Goal: Task Accomplishment & Management: Use online tool/utility

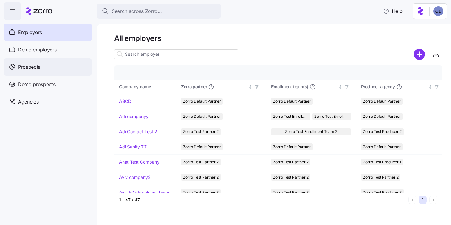
click at [58, 64] on div "Prospects" at bounding box center [48, 66] width 88 height 17
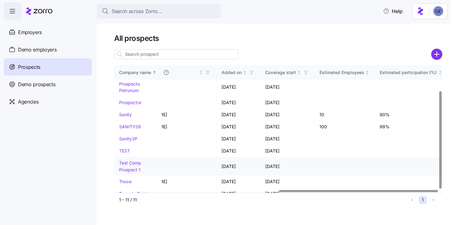
scroll to position [33, 0]
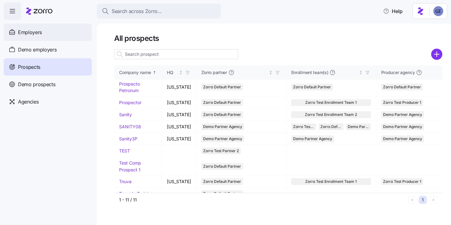
click at [33, 33] on span "Employers" at bounding box center [30, 33] width 24 height 8
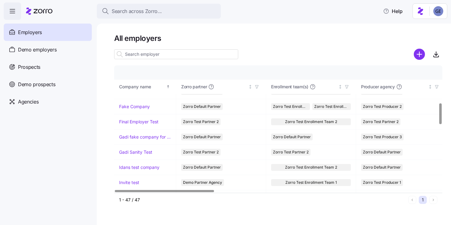
scroll to position [220, 0]
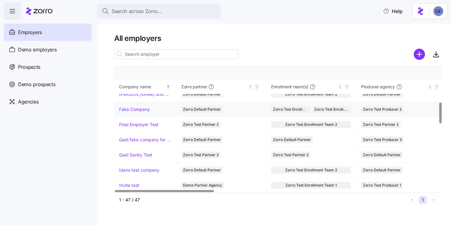
click at [137, 110] on link "Fake Company" at bounding box center [134, 109] width 31 height 6
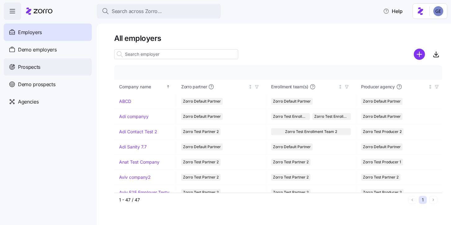
click at [42, 63] on div "Prospects" at bounding box center [48, 66] width 88 height 17
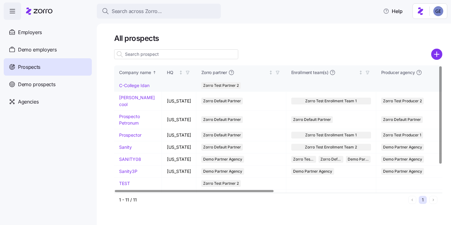
click at [130, 85] on link "C-College Idan" at bounding box center [134, 85] width 30 height 5
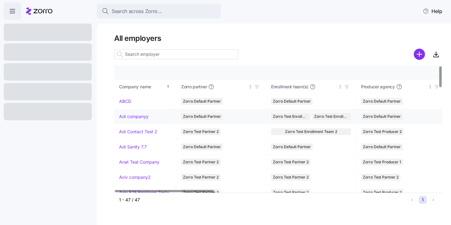
scroll to position [0, 0]
click at [70, 35] on div at bounding box center [48, 32] width 88 height 17
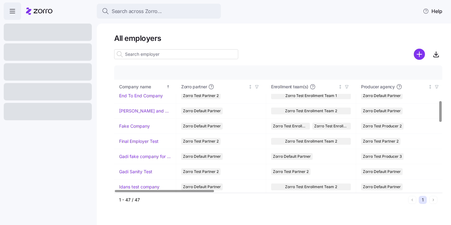
scroll to position [211, 0]
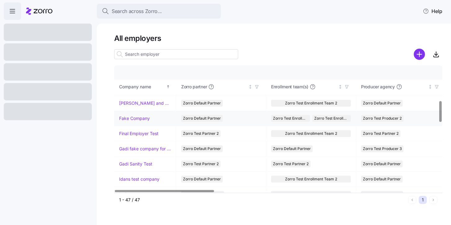
click at [136, 121] on link "Fake Company" at bounding box center [134, 118] width 31 height 6
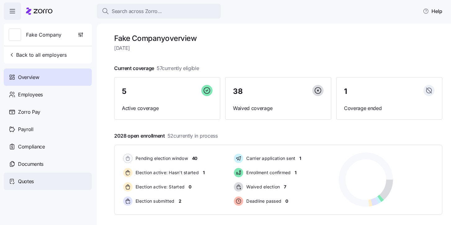
click at [33, 182] on span "Quotes" at bounding box center [26, 182] width 16 height 8
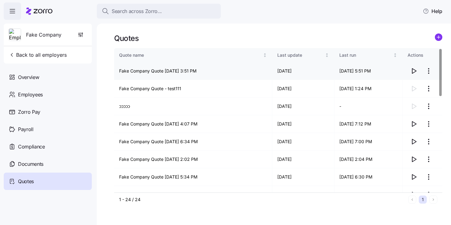
click at [412, 71] on icon "button" at bounding box center [413, 70] width 7 height 7
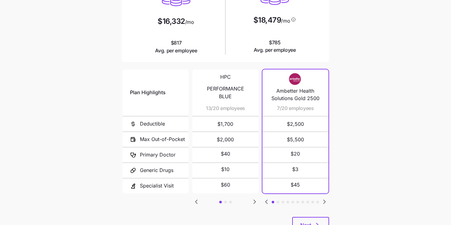
scroll to position [113, 0]
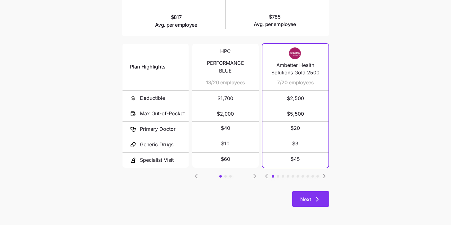
click at [306, 201] on span "Next" at bounding box center [305, 199] width 11 height 7
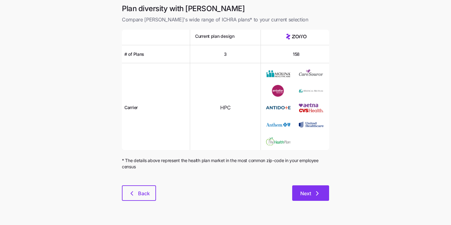
click at [310, 187] on button "Next" at bounding box center [310, 192] width 37 height 15
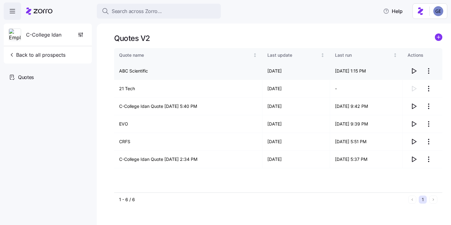
click at [412, 73] on icon "button" at bounding box center [414, 70] width 4 height 5
click at [138, 72] on td "ABC Scientific" at bounding box center [188, 71] width 148 height 18
click at [411, 72] on icon "button" at bounding box center [413, 70] width 7 height 7
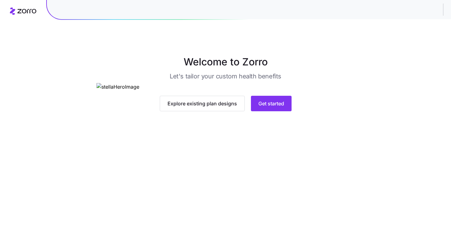
scroll to position [42, 0]
click at [277, 107] on span "Get started" at bounding box center [271, 103] width 26 height 7
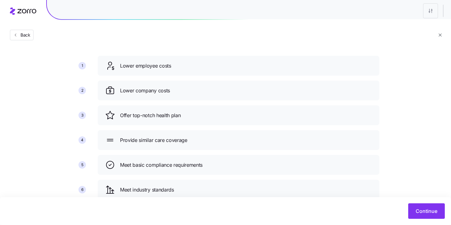
scroll to position [55, 0]
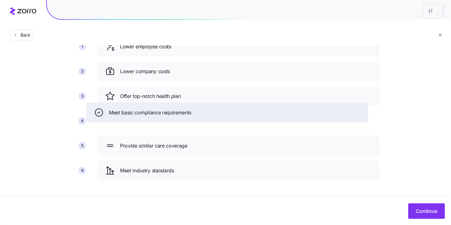
drag, startPoint x: 138, startPoint y: 151, endPoint x: 127, endPoint y: 121, distance: 32.6
click at [127, 121] on div "Meet basic compliance requirements" at bounding box center [226, 113] width 281 height 20
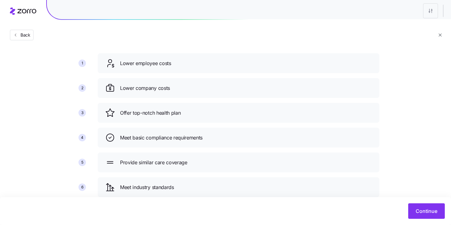
scroll to position [37, 0]
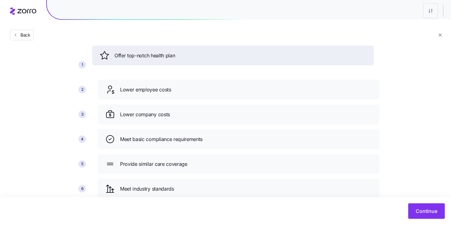
drag, startPoint x: 144, startPoint y: 118, endPoint x: 139, endPoint y: 62, distance: 56.6
click at [139, 60] on div "Offer top-notch health plan" at bounding box center [232, 56] width 266 height 10
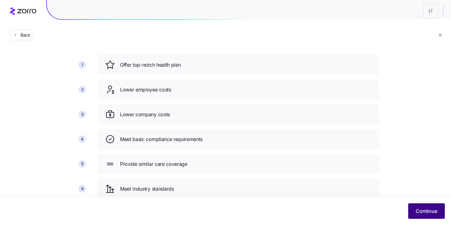
click at [425, 212] on span "Continue" at bounding box center [426, 210] width 22 height 7
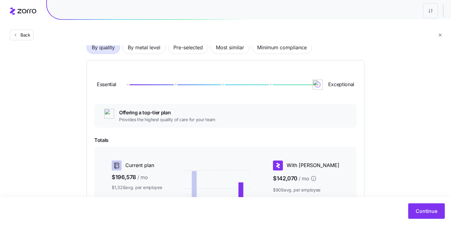
scroll to position [21, 0]
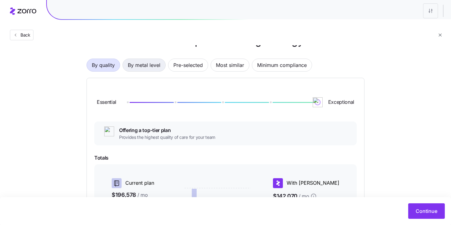
click at [139, 68] on span "By metal level" at bounding box center [144, 65] width 33 height 12
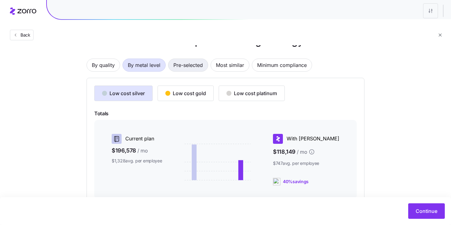
click at [182, 63] on span "Pre-selected" at bounding box center [187, 65] width 29 height 12
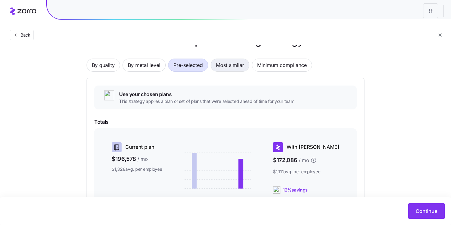
click at [228, 61] on span "Most similar" at bounding box center [230, 65] width 28 height 12
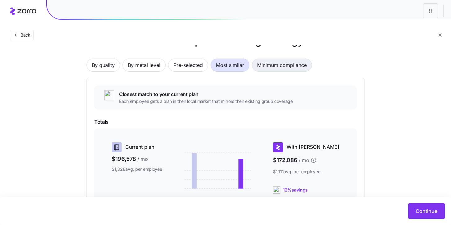
click at [270, 64] on span "Minimum compliance" at bounding box center [282, 65] width 50 height 12
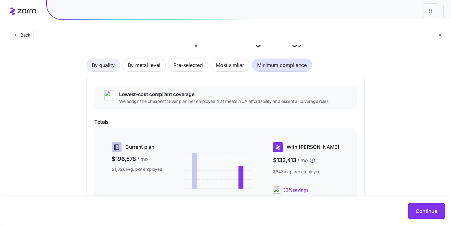
click at [92, 64] on span "By quality" at bounding box center [103, 65] width 23 height 12
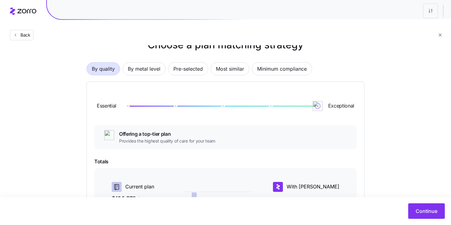
scroll to position [18, 0]
drag, startPoint x: 317, startPoint y: 103, endPoint x: 277, endPoint y: 102, distance: 40.0
click at [277, 102] on div "Essential Exceptional" at bounding box center [225, 105] width 262 height 33
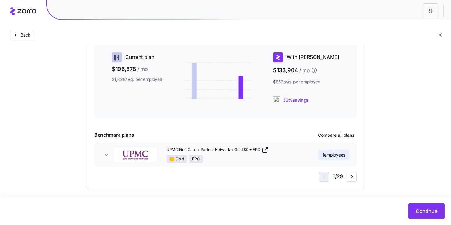
scroll to position [151, 0]
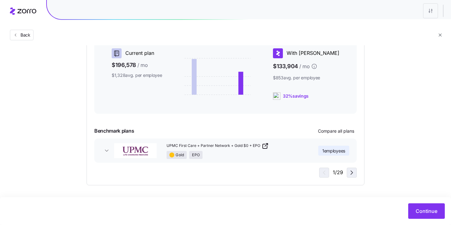
click at [350, 173] on icon "button" at bounding box center [351, 172] width 7 height 7
click at [321, 173] on icon "button" at bounding box center [322, 172] width 7 height 7
click at [335, 131] on span "Compare all plans" at bounding box center [336, 131] width 36 height 6
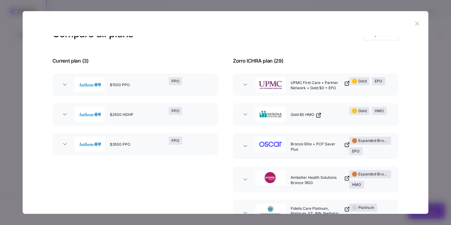
scroll to position [0, 0]
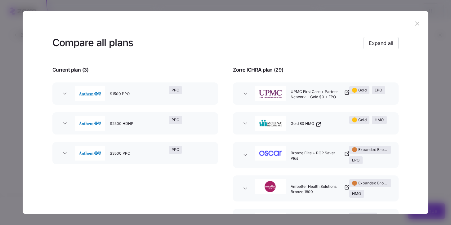
click at [418, 20] on icon "button" at bounding box center [416, 23] width 7 height 7
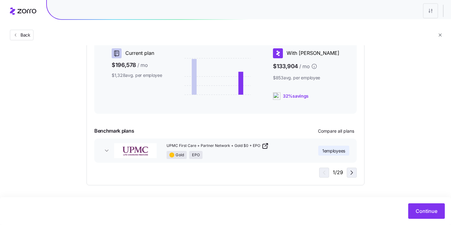
click at [354, 169] on icon "button" at bounding box center [351, 172] width 7 height 7
click at [354, 171] on icon "button" at bounding box center [351, 172] width 7 height 7
click at [354, 172] on icon "button" at bounding box center [351, 172] width 7 height 7
click at [354, 173] on icon "button" at bounding box center [351, 172] width 7 height 7
click at [355, 173] on span "button" at bounding box center [351, 172] width 9 height 9
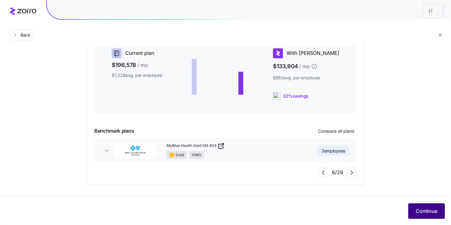
click at [417, 207] on button "Continue" at bounding box center [426, 210] width 37 height 15
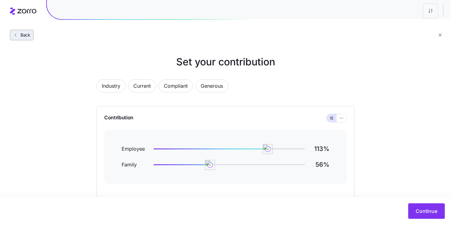
click at [24, 32] on span "Back" at bounding box center [24, 35] width 12 height 6
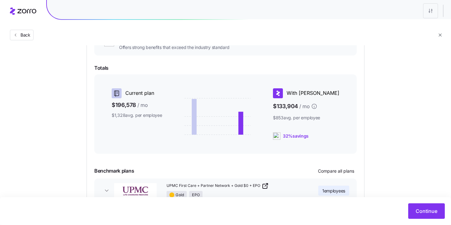
scroll to position [151, 0]
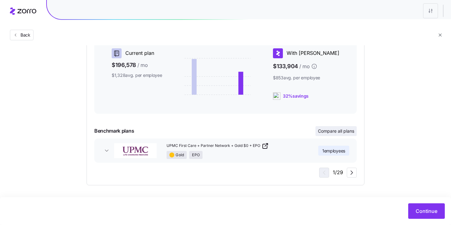
click at [339, 132] on span "Compare all plans" at bounding box center [336, 131] width 36 height 6
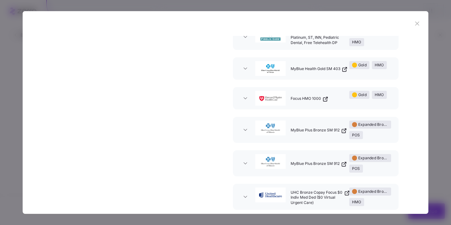
scroll to position [0, 0]
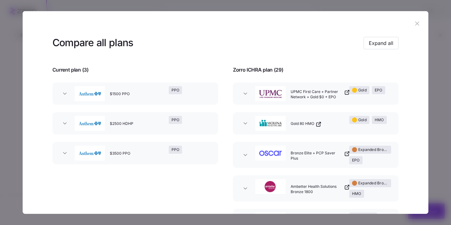
click at [415, 23] on icon "button" at bounding box center [416, 23] width 7 height 7
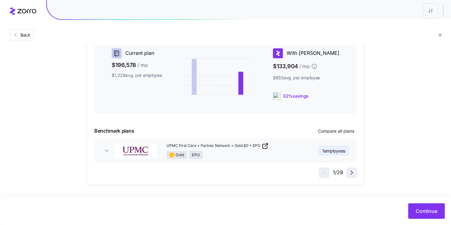
click at [356, 172] on button "button" at bounding box center [351, 173] width 10 height 10
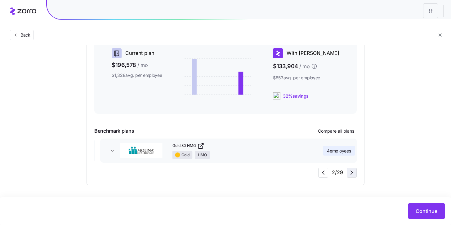
click at [356, 172] on button "button" at bounding box center [351, 173] width 10 height 10
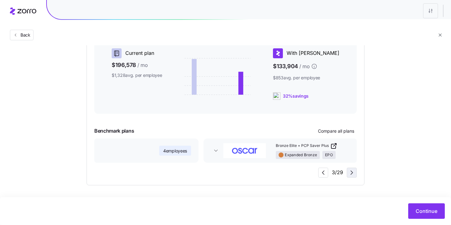
click at [356, 172] on button "button" at bounding box center [351, 173] width 10 height 10
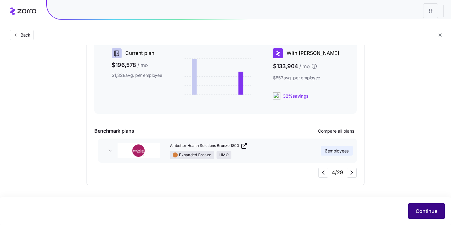
click at [426, 213] on span "Continue" at bounding box center [426, 210] width 22 height 7
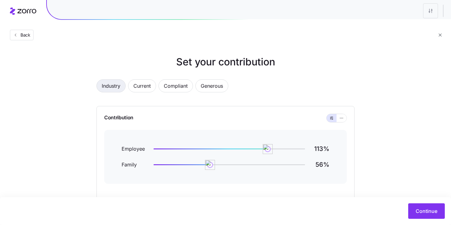
click at [116, 88] on span "Industry" at bounding box center [111, 86] width 19 height 12
click at [138, 83] on span "Current" at bounding box center [141, 86] width 17 height 12
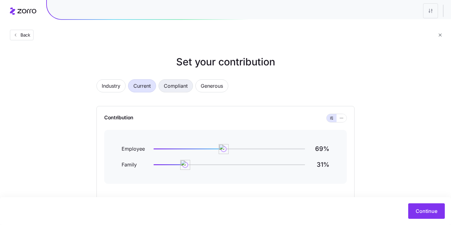
click at [167, 84] on span "Compliant" at bounding box center [176, 86] width 24 height 12
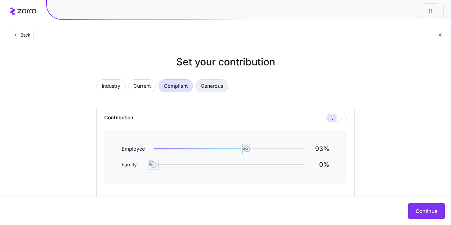
click at [204, 87] on span "Generous" at bounding box center [211, 86] width 22 height 12
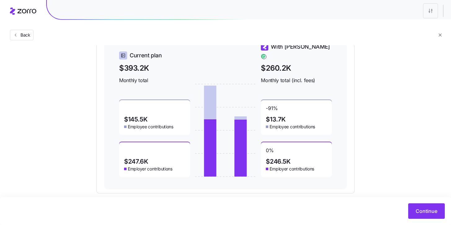
scroll to position [224, 0]
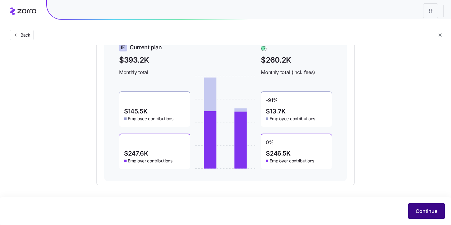
click at [424, 215] on button "Continue" at bounding box center [426, 210] width 37 height 15
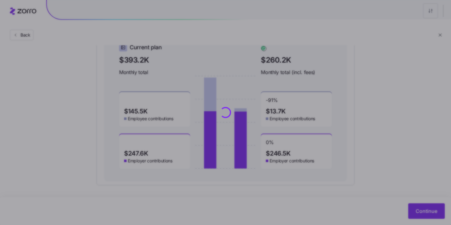
scroll to position [0, 0]
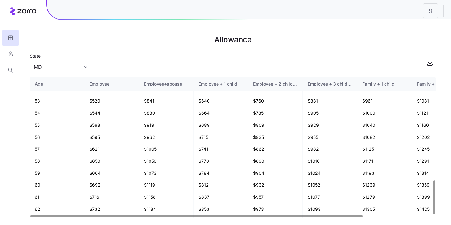
scroll to position [436, 0]
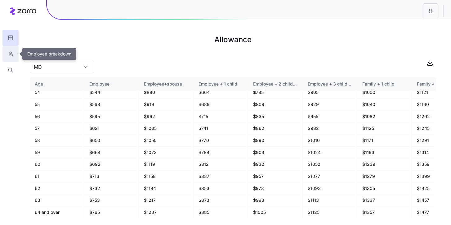
click at [12, 56] on icon "button" at bounding box center [11, 54] width 6 height 6
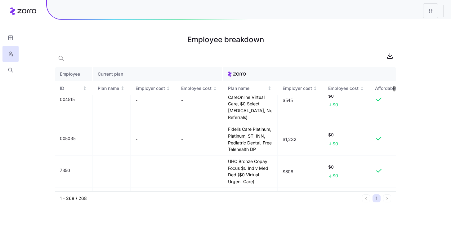
scroll to position [1505, 0]
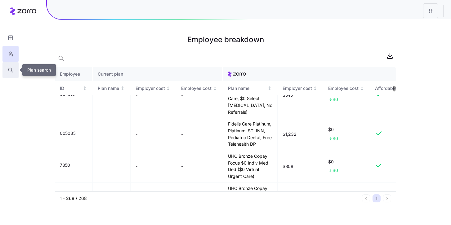
click at [7, 70] on button "button" at bounding box center [10, 70] width 16 height 16
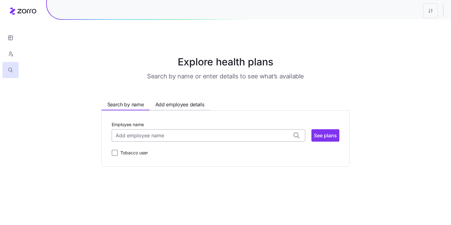
click at [157, 136] on input "Employee name" at bounding box center [208, 135] width 193 height 12
click at [9, 56] on icon "button" at bounding box center [11, 54] width 6 height 6
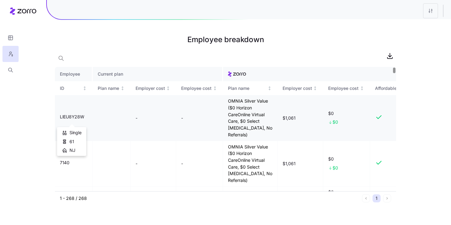
click at [73, 120] on span "LIEU8Y28W" at bounding box center [72, 117] width 24 height 6
copy span "LIEU8Y28W"
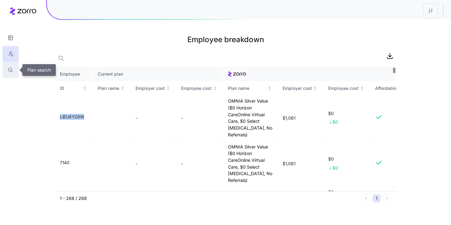
click at [7, 68] on button "button" at bounding box center [10, 70] width 16 height 16
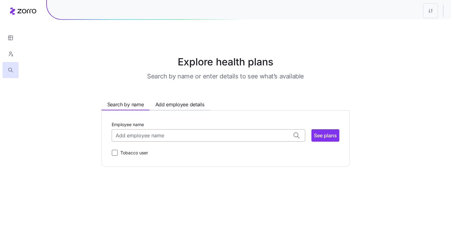
click at [140, 134] on input "Employee name" at bounding box center [208, 135] width 193 height 12
paste input "LIEU8Y28W"
type input "LIEU8Y28W"
click at [319, 130] on button "See plans" at bounding box center [325, 135] width 28 height 12
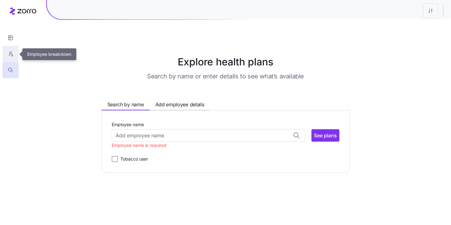
click at [15, 57] on button "button" at bounding box center [10, 54] width 16 height 16
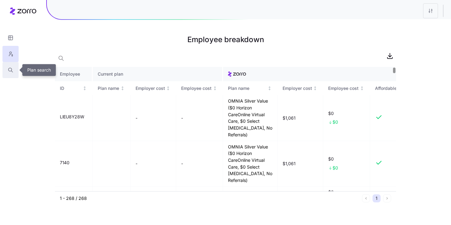
click at [14, 67] on button "button" at bounding box center [10, 70] width 16 height 16
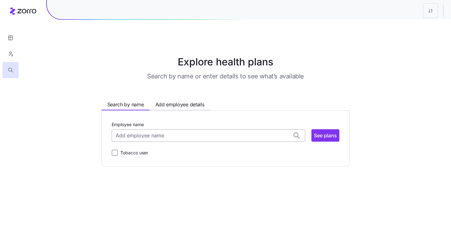
click at [129, 137] on input "Employee name" at bounding box center [208, 135] width 193 height 12
type input "c"
type input "a"
type input "n"
type input "b"
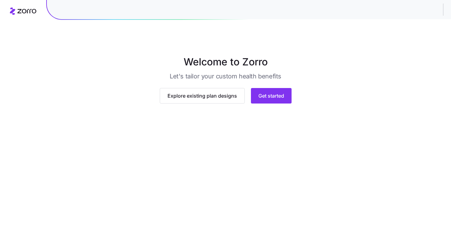
scroll to position [36, 0]
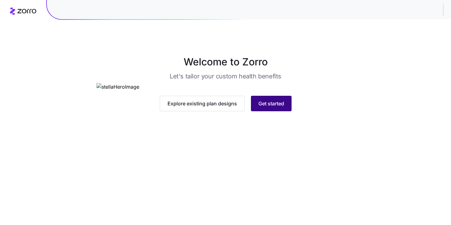
click at [276, 107] on span "Get started" at bounding box center [271, 103] width 26 height 7
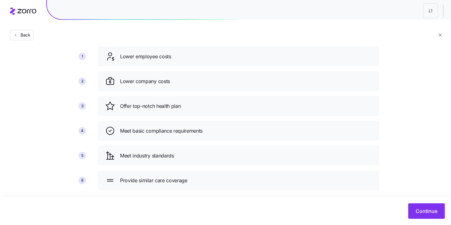
scroll to position [44, 0]
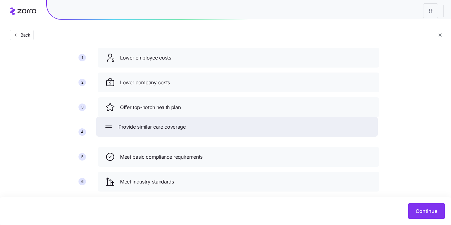
drag, startPoint x: 111, startPoint y: 184, endPoint x: 109, endPoint y: 130, distance: 54.9
click at [109, 130] on icon at bounding box center [108, 127] width 10 height 10
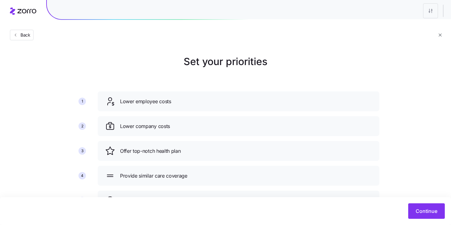
scroll to position [0, 0]
click at [424, 209] on span "Continue" at bounding box center [426, 210] width 22 height 7
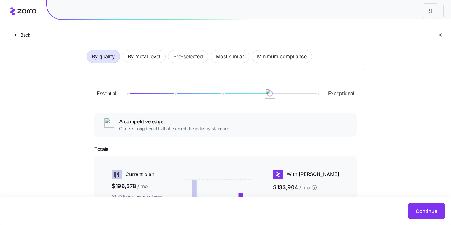
scroll to position [28, 0]
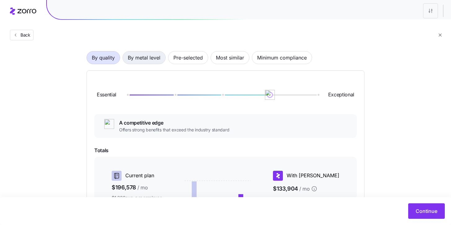
click at [147, 59] on span "By metal level" at bounding box center [144, 57] width 33 height 12
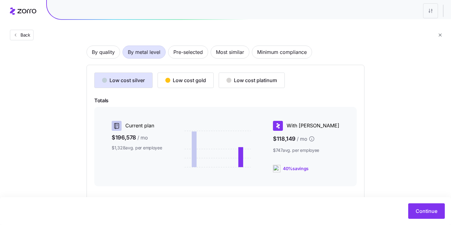
scroll to position [35, 0]
click at [193, 82] on div "Low cost gold" at bounding box center [185, 79] width 41 height 7
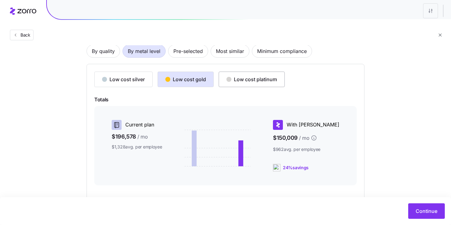
click at [255, 85] on button "Low cost platinum" at bounding box center [251, 79] width 66 height 15
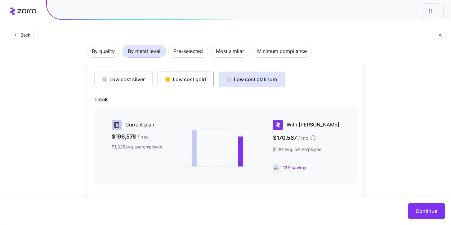
click at [189, 79] on div "Low cost gold" at bounding box center [185, 79] width 41 height 7
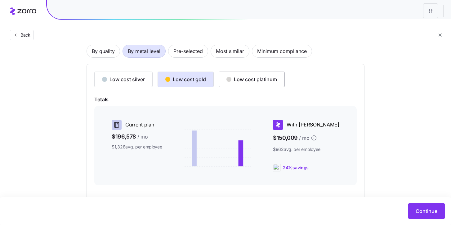
click at [240, 80] on div "Low cost platinum" at bounding box center [251, 79] width 51 height 7
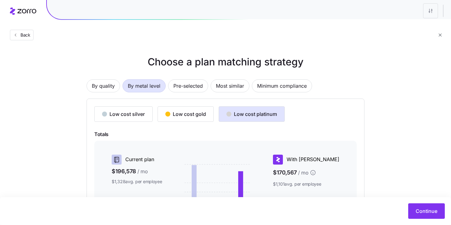
scroll to position [11, 0]
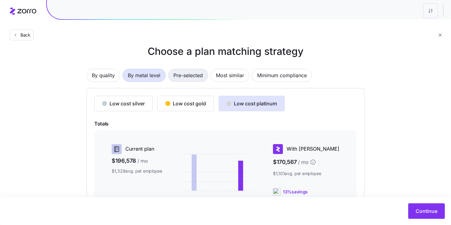
click at [184, 76] on span "Pre-selected" at bounding box center [187, 75] width 29 height 12
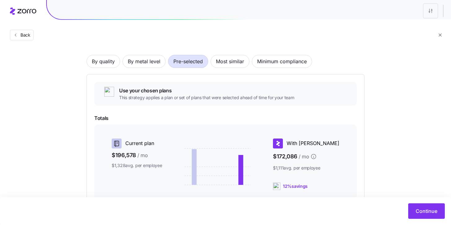
scroll to position [0, 0]
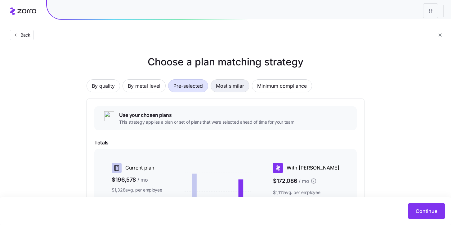
click at [227, 87] on span "Most similar" at bounding box center [230, 86] width 28 height 12
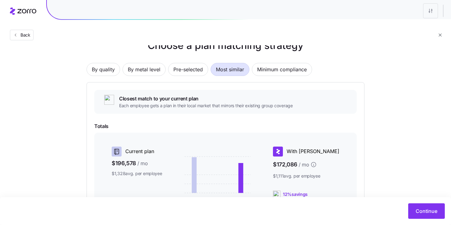
scroll to position [10, 0]
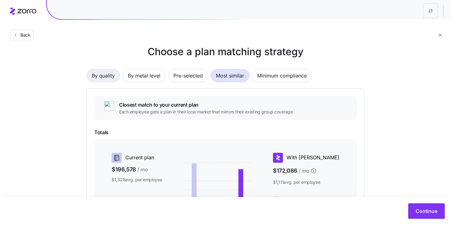
click at [103, 79] on span "By quality" at bounding box center [103, 75] width 23 height 12
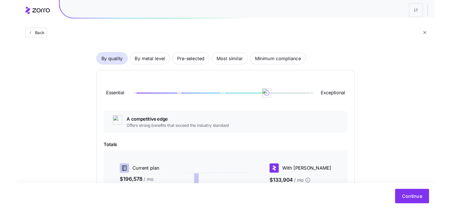
scroll to position [0, 0]
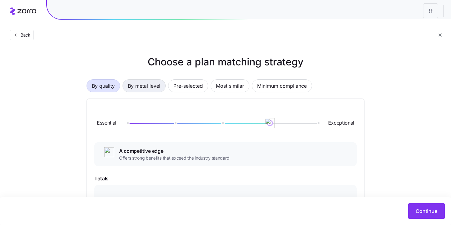
click at [153, 87] on span "By metal level" at bounding box center [144, 86] width 33 height 12
